Goal: Task Accomplishment & Management: Use online tool/utility

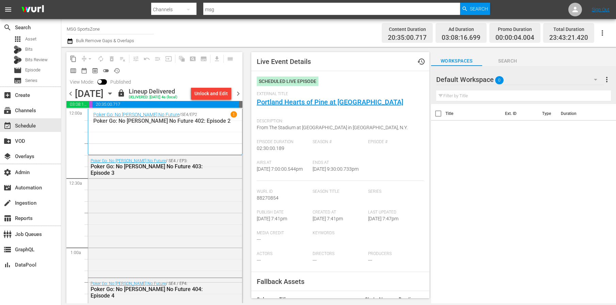
scroll to position [2608, 0]
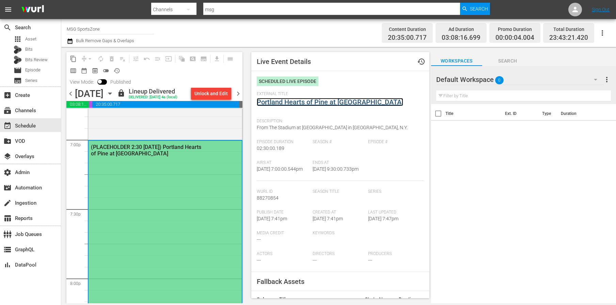
click at [281, 102] on link "Portland Hearts of Pine at [GEOGRAPHIC_DATA]" at bounding box center [330, 102] width 146 height 8
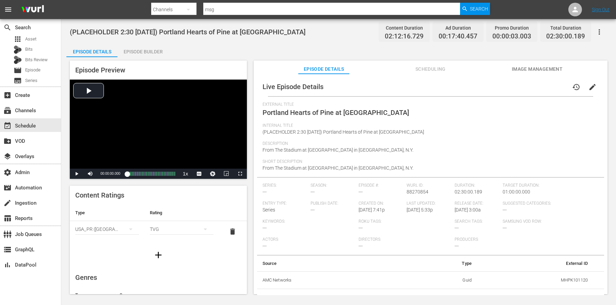
click at [590, 87] on span "edit" at bounding box center [592, 87] width 8 height 8
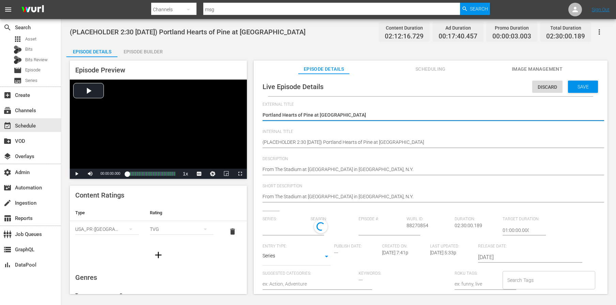
type input "No Series"
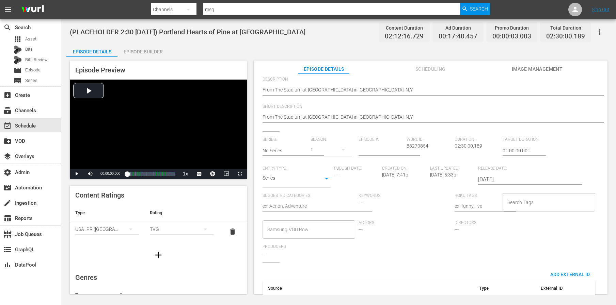
scroll to position [170, 0]
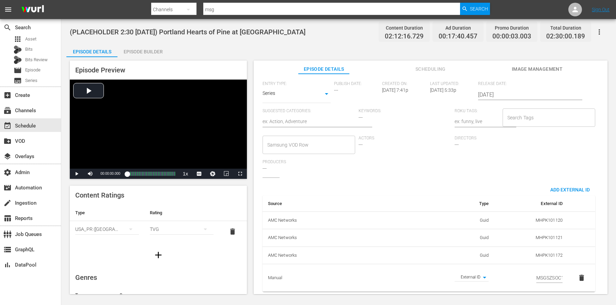
click at [518, 214] on td "MHPK101120" at bounding box center [531, 221] width 74 height 18
click at [496, 214] on td "MHPK101120" at bounding box center [531, 221] width 74 height 18
click at [480, 273] on body "menu Search By Channels Search ID, Title, Description, Keywords, or Category ms…" at bounding box center [308, 152] width 616 height 305
click at [438, 160] on div at bounding box center [308, 152] width 616 height 305
click at [406, 186] on div "Source Type External ID AMC Networks Guid MHPK101120 AMC Networks Guid MHPK1011…" at bounding box center [428, 238] width 333 height 109
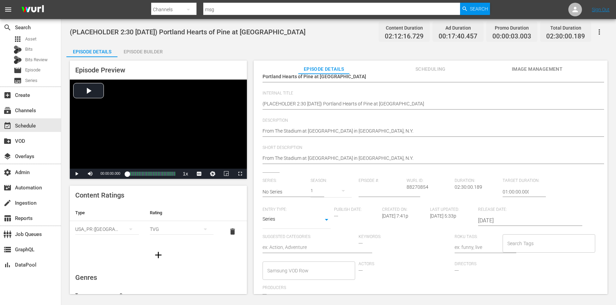
scroll to position [0, 0]
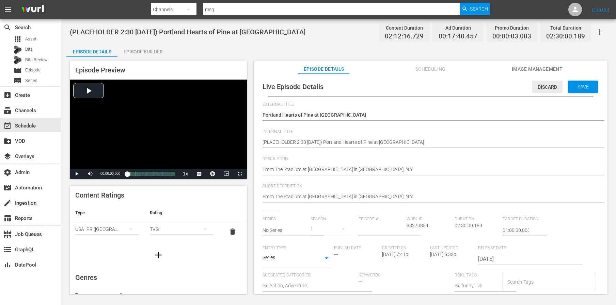
click at [537, 85] on span "Discard" at bounding box center [547, 86] width 30 height 5
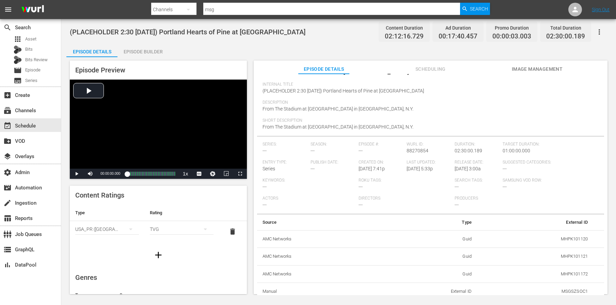
scroll to position [45, 0]
